Goal: Check status: Check status

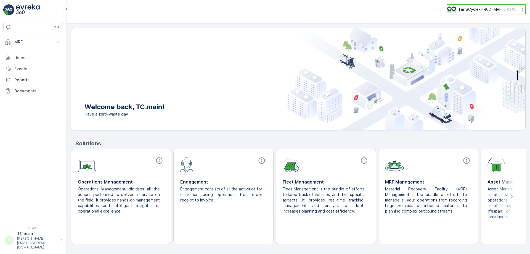
click at [455, 13] on button "TerraCycle- FR02 -MRF ( +02:00 )" at bounding box center [486, 9] width 79 height 10
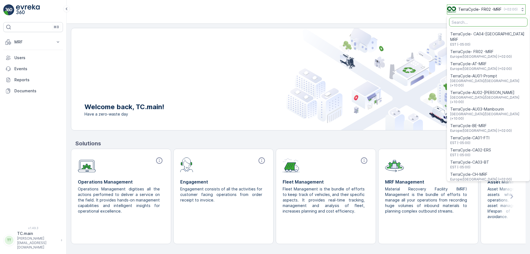
type input "U"
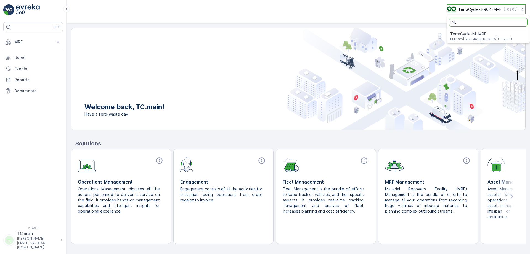
type input "NL"
click at [463, 39] on span "Europe/Amsterdam (+02:00)" at bounding box center [482, 39] width 62 height 4
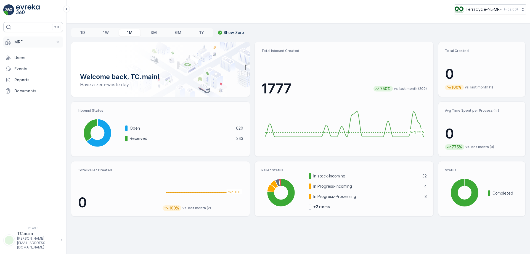
click at [56, 43] on icon at bounding box center [58, 42] width 6 height 6
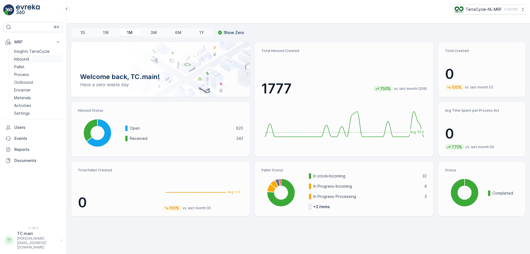
click at [35, 59] on link "Inbound" at bounding box center [37, 59] width 51 height 8
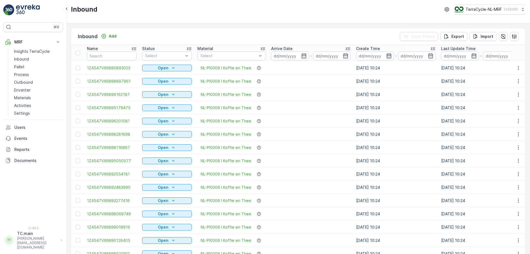
click at [386, 56] on icon "button" at bounding box center [389, 56] width 6 height 6
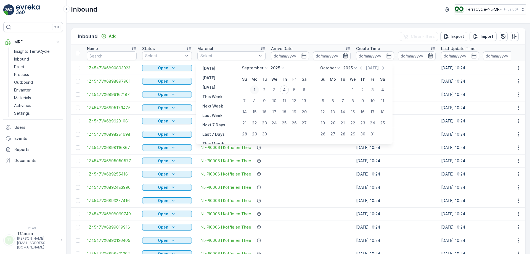
click at [255, 89] on div "1" at bounding box center [254, 89] width 9 height 9
type input "[DATE]"
click at [255, 89] on div "1" at bounding box center [254, 89] width 9 height 9
type input "[DATE]"
click at [381, 54] on icon "button" at bounding box center [382, 56] width 6 height 6
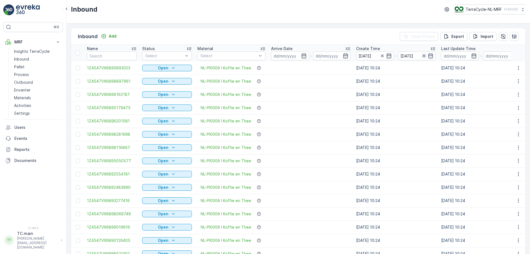
click at [422, 57] on icon "button" at bounding box center [423, 55] width 3 height 3
click at [304, 56] on icon "button" at bounding box center [304, 56] width 6 height 6
click at [330, 90] on td at bounding box center [310, 94] width 85 height 13
click at [303, 55] on icon "button" at bounding box center [303, 55] width 5 height 5
click at [380, 56] on icon "button" at bounding box center [382, 56] width 6 height 6
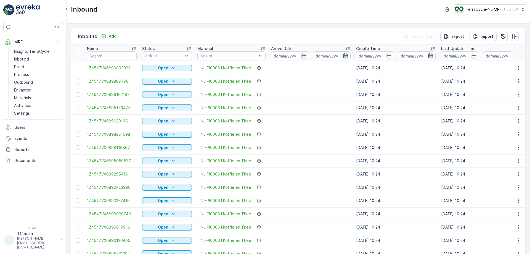
click at [302, 54] on icon "button" at bounding box center [303, 55] width 5 height 5
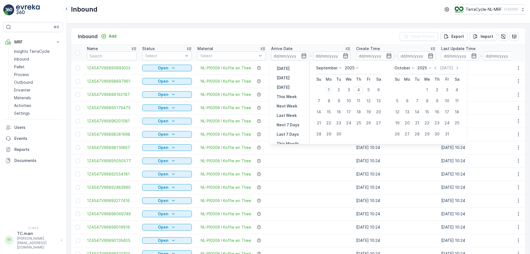
click at [328, 87] on div "1" at bounding box center [328, 89] width 9 height 9
type input "[DATE]"
click at [331, 88] on div "1" at bounding box center [328, 89] width 9 height 9
type input "[DATE]"
click at [339, 135] on div "30" at bounding box center [338, 133] width 9 height 9
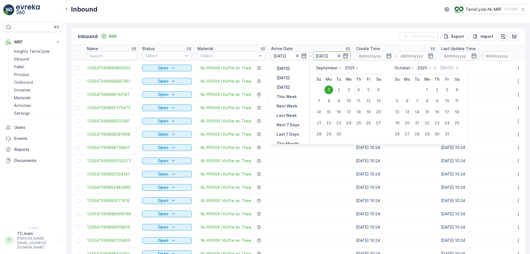
type input "[DATE]"
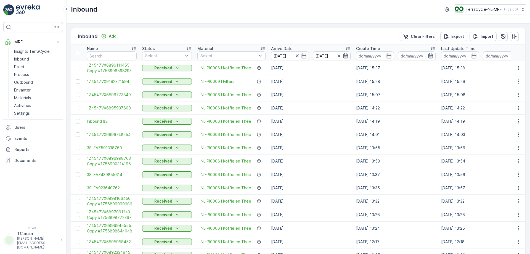
scroll to position [496, 0]
